Goal: Task Accomplishment & Management: Complete application form

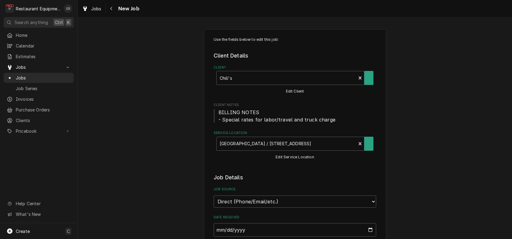
type textarea "x"
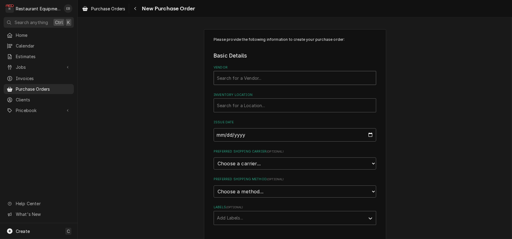
click at [235, 83] on div "Vendor" at bounding box center [295, 77] width 156 height 11
type input "parts town"
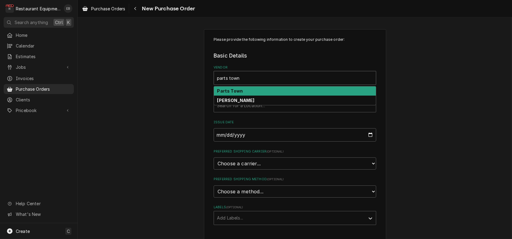
click at [233, 93] on strong "Parts Town" at bounding box center [230, 90] width 26 height 5
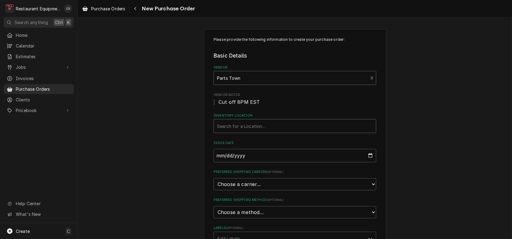
scroll to position [20, 0]
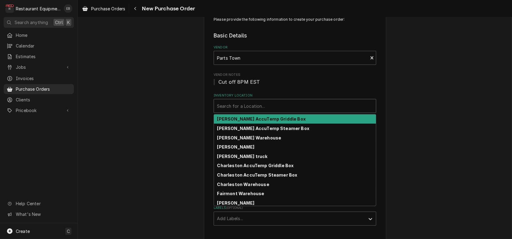
click at [243, 111] on div "Inventory Location" at bounding box center [295, 105] width 156 height 11
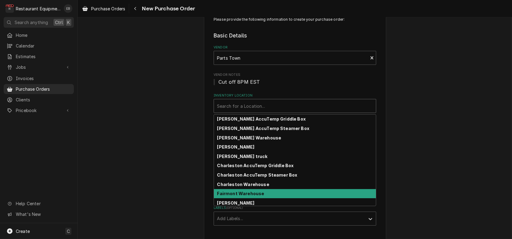
drag, startPoint x: 246, startPoint y: 210, endPoint x: 246, endPoint y: 205, distance: 4.6
click at [246, 196] on strong "Fairmont Warehouse" at bounding box center [240, 193] width 47 height 5
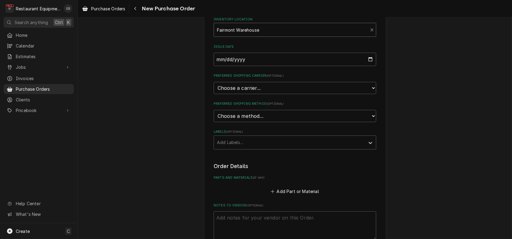
scroll to position [101, 0]
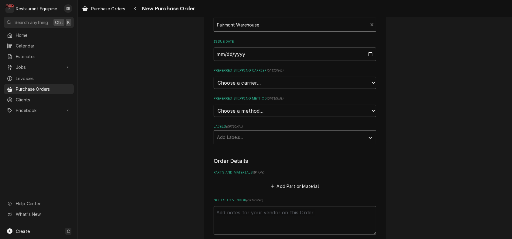
click at [249, 89] on select "Choose a carrier... U.S. Postal Service Stamps.com FedEx UPS DHL Express DHL EC…" at bounding box center [295, 83] width 163 height 12
select select "4"
click at [214, 89] on select "Choose a carrier... U.S. Postal Service Stamps.com FedEx UPS DHL Express DHL EC…" at bounding box center [295, 83] width 163 height 12
type textarea "x"
click at [236, 117] on select "Choose a method... Ground Next Day Early AM Next Day Air 2 Day Air Other" at bounding box center [295, 111] width 163 height 12
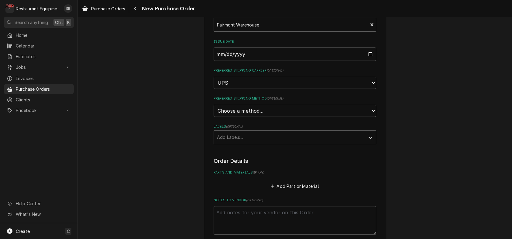
select select "3"
click at [214, 117] on select "Choose a method... Ground Next Day Early AM Next Day Air 2 Day Air Other" at bounding box center [295, 111] width 163 height 12
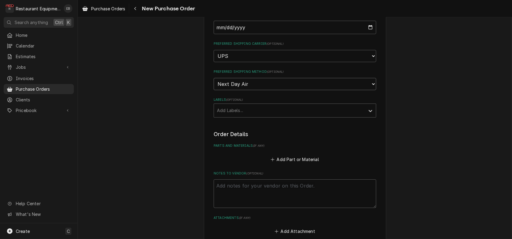
scroll to position [142, 0]
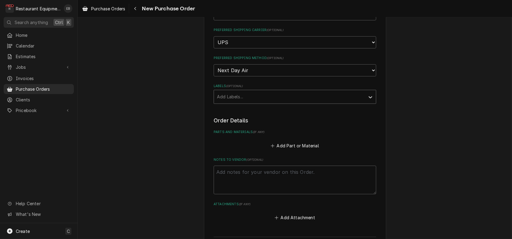
click at [247, 102] on div "Labels" at bounding box center [289, 96] width 145 height 11
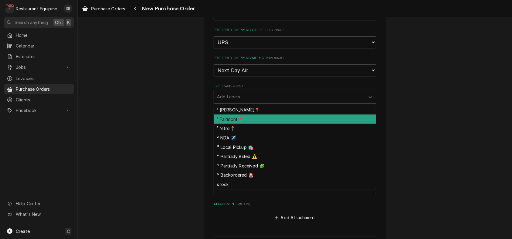
click at [241, 124] on div "¹ Fairmont📍" at bounding box center [295, 118] width 162 height 9
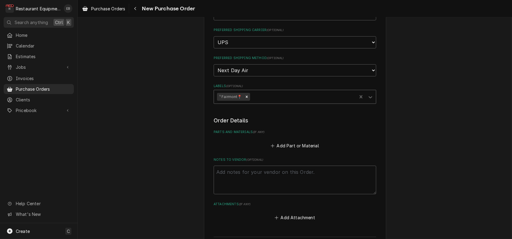
click at [264, 102] on div "Labels" at bounding box center [302, 96] width 103 height 11
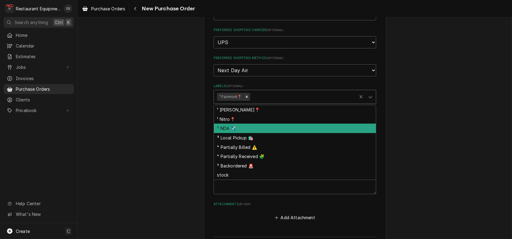
click at [248, 133] on div "² NDA ✈️" at bounding box center [295, 127] width 162 height 9
type textarea "x"
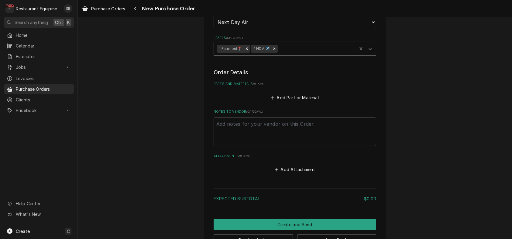
scroll to position [202, 0]
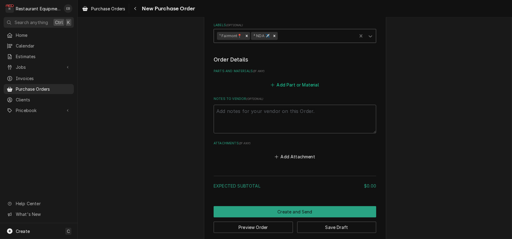
click at [278, 89] on button "Add Part or Material" at bounding box center [295, 84] width 50 height 9
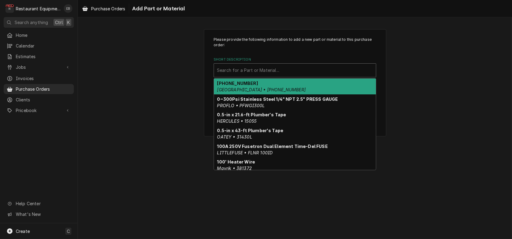
click at [265, 76] on div "Short Description" at bounding box center [295, 70] width 156 height 11
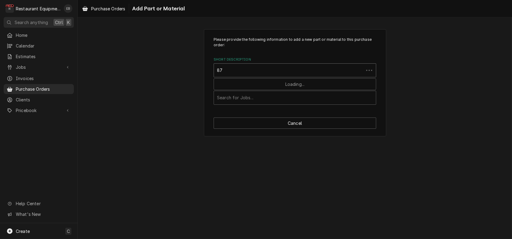
type input "8"
type input "7000739"
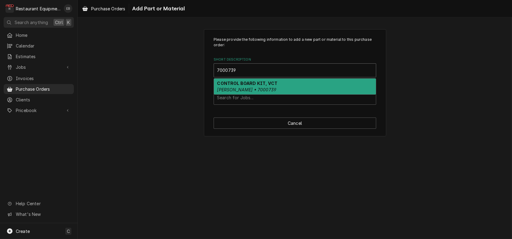
click at [257, 92] on em "ANTUNES • 7000739" at bounding box center [246, 89] width 59 height 5
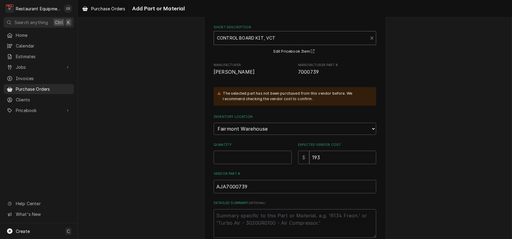
scroll to position [40, 0]
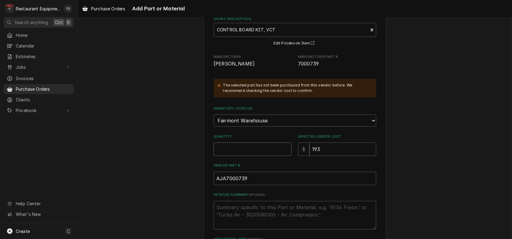
click at [247, 156] on input "Quantity" at bounding box center [253, 148] width 78 height 13
type textarea "x"
type input "1"
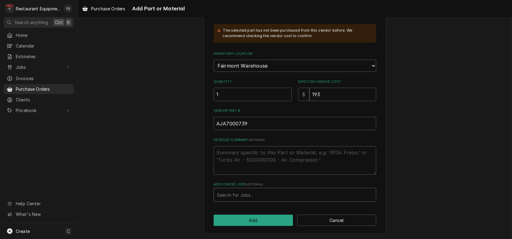
scroll to position [130, 0]
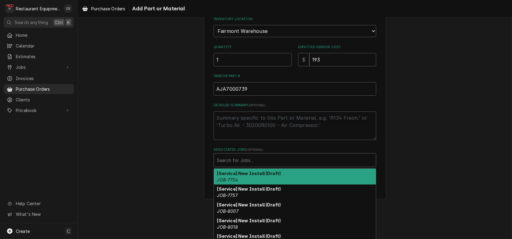
click at [254, 165] on div "Associated Jobs" at bounding box center [295, 159] width 156 height 11
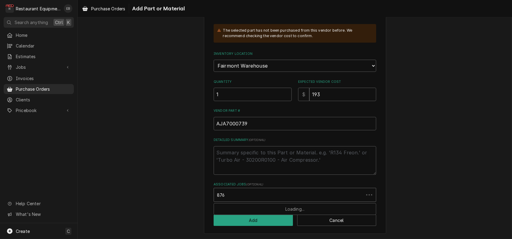
type input "8760"
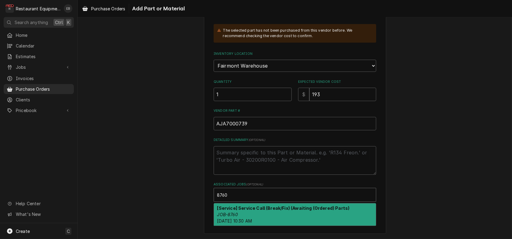
click at [262, 206] on strong "[Service] Service Call (Break/Fix) (Awaiting (Ordered) Parts)" at bounding box center [283, 207] width 133 height 5
type textarea "x"
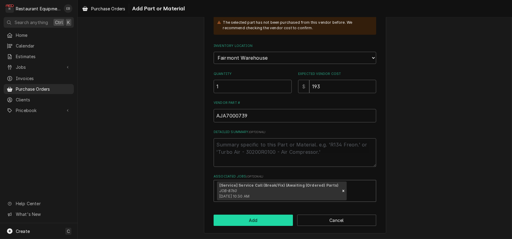
click at [266, 226] on button "Add" at bounding box center [253, 219] width 79 height 11
type textarea "x"
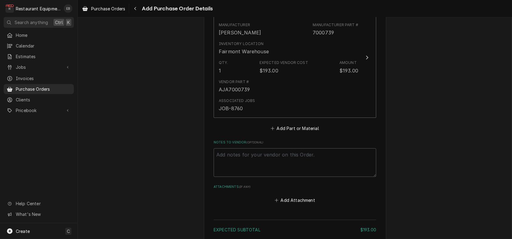
scroll to position [284, 0]
click at [277, 131] on button "Add Part or Material" at bounding box center [295, 127] width 50 height 9
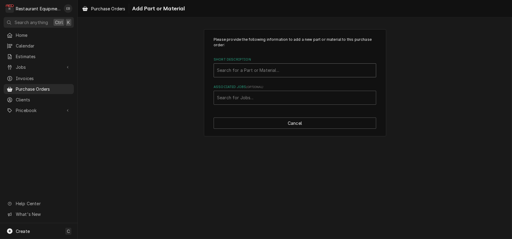
click at [242, 75] on div "Short Description" at bounding box center [295, 70] width 156 height 11
type input "7000652"
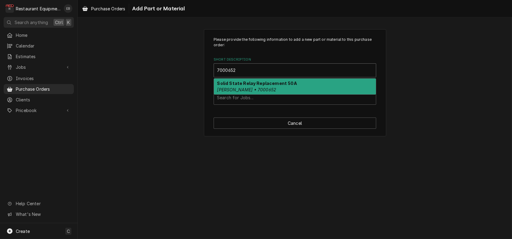
click at [250, 94] on div "Solid State Relay Replacement 50A Antunes • 7000652" at bounding box center [295, 86] width 162 height 16
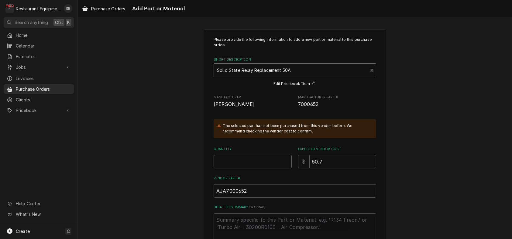
click at [253, 168] on input "Quantity" at bounding box center [253, 161] width 78 height 13
type textarea "x"
type input "1"
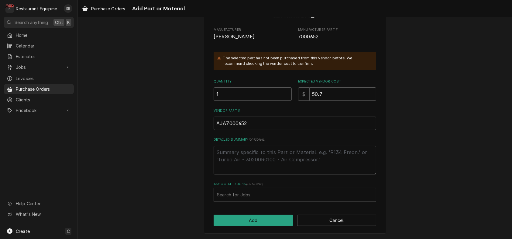
scroll to position [98, 0]
click at [256, 195] on div "Associated Jobs" at bounding box center [295, 194] width 156 height 11
type input "8760"
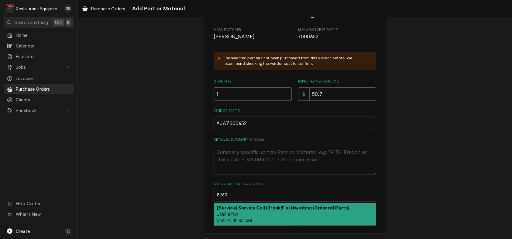
click at [247, 206] on strong "[Service] Service Call (Break/Fix) (Awaiting (Ordered) Parts)" at bounding box center [283, 207] width 133 height 5
type textarea "x"
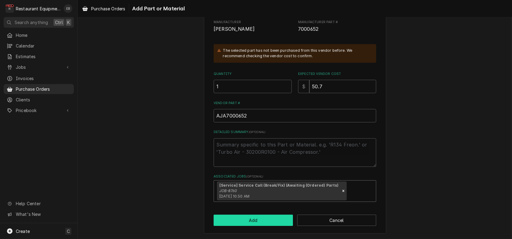
click at [250, 226] on button "Add" at bounding box center [253, 219] width 79 height 11
type textarea "x"
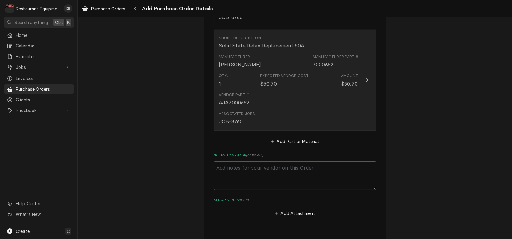
scroll to position [377, 0]
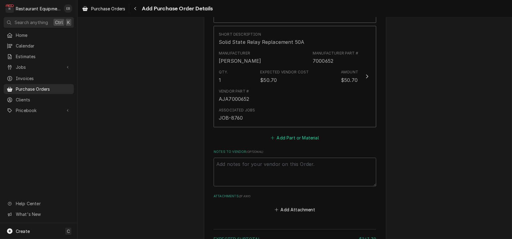
click at [281, 142] on button "Add Part or Material" at bounding box center [295, 137] width 50 height 9
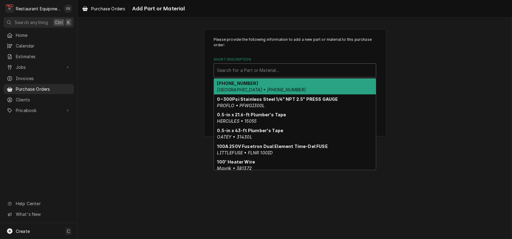
click at [257, 76] on div "Short Description" at bounding box center [295, 70] width 156 height 11
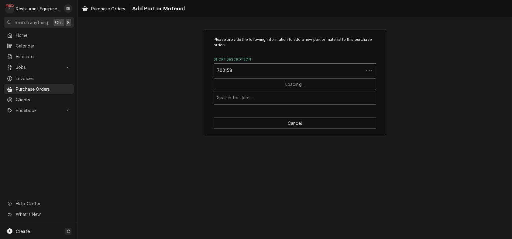
type input "7001580"
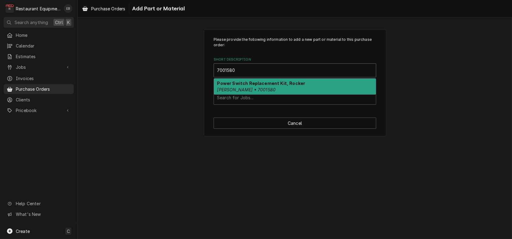
drag, startPoint x: 262, startPoint y: 91, endPoint x: 263, endPoint y: 95, distance: 4.0
click at [261, 86] on strong "Power Switch Replacement Kit, Rocker" at bounding box center [261, 83] width 88 height 5
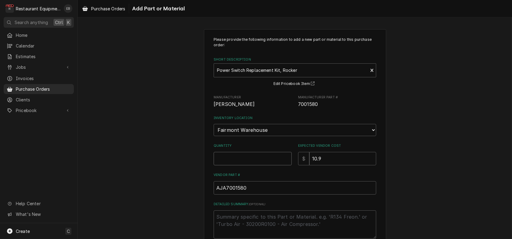
click at [234, 165] on input "Quantity" at bounding box center [253, 158] width 78 height 13
type textarea "x"
type input "1"
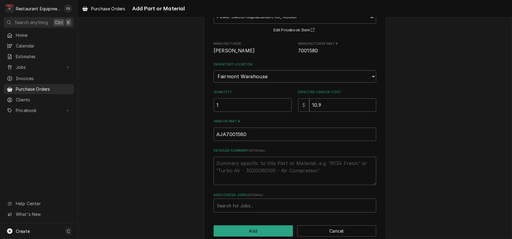
scroll to position [95, 0]
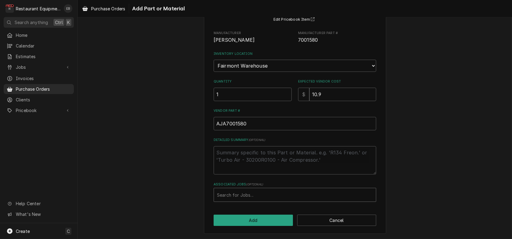
click at [242, 196] on div "Associated Jobs" at bounding box center [295, 194] width 156 height 11
type input "8760"
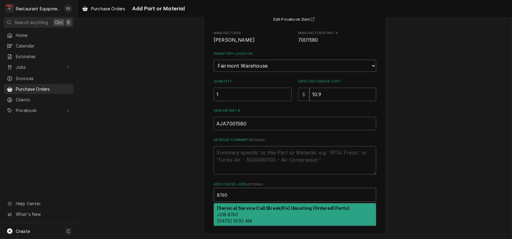
click at [236, 208] on strong "[Service] Service Call (Break/Fix) (Awaiting (Ordered) Parts)" at bounding box center [283, 207] width 133 height 5
type textarea "x"
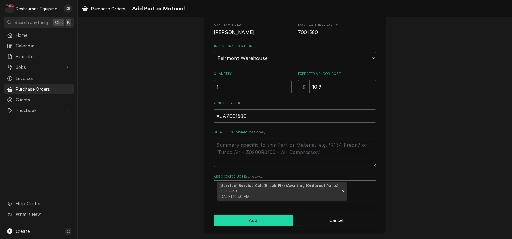
click at [241, 226] on button "Add" at bounding box center [253, 219] width 79 height 11
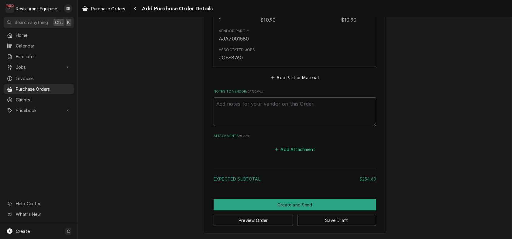
scroll to position [642, 0]
click at [317, 219] on button "Save Draft" at bounding box center [336, 219] width 79 height 11
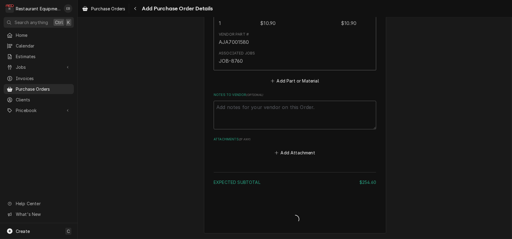
scroll to position [638, 0]
type textarea "x"
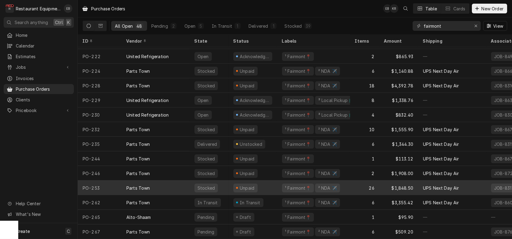
scroll to position [514, 0]
